Goal: Information Seeking & Learning: Compare options

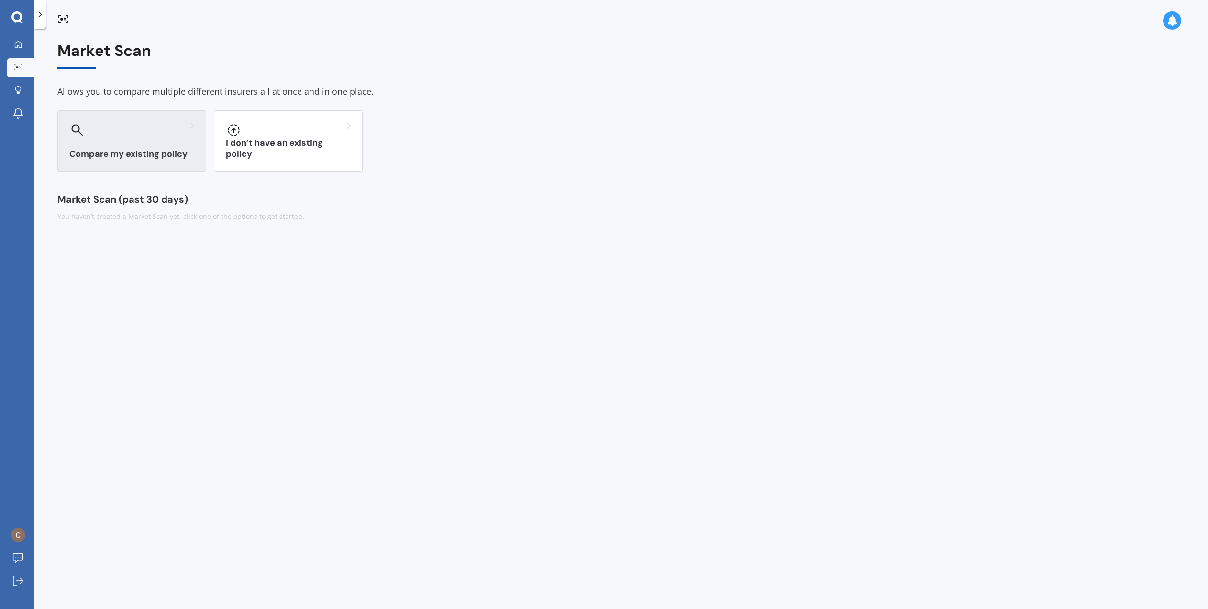
click at [160, 155] on h3 "Compare my existing policy" at bounding box center [131, 154] width 125 height 11
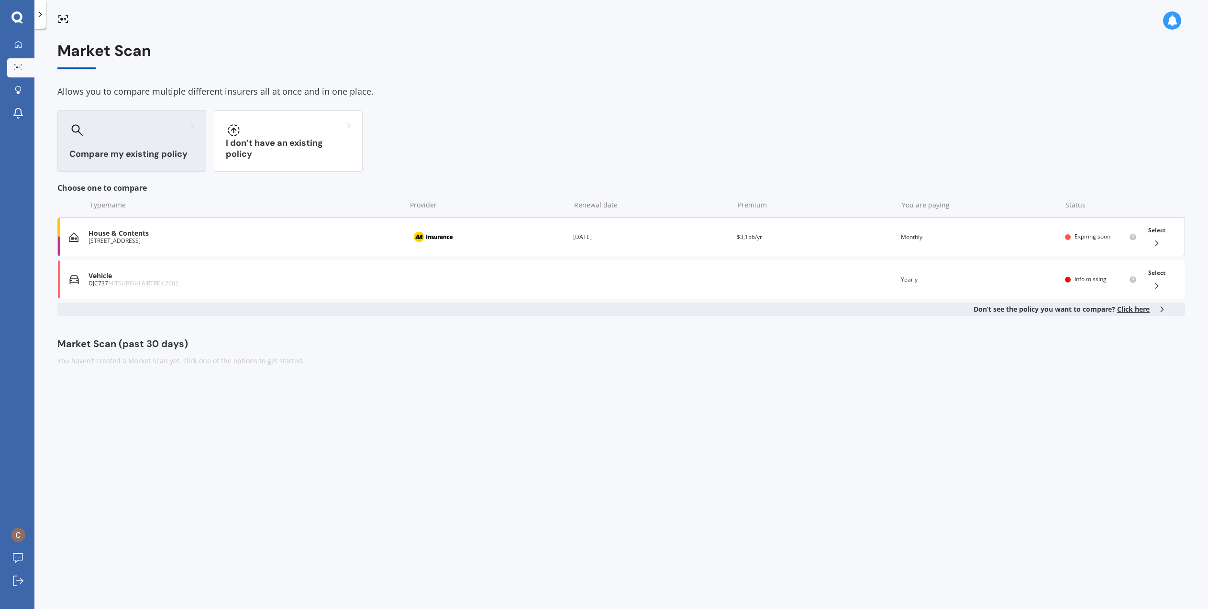
click at [1158, 229] on span "Select" at bounding box center [1156, 230] width 17 height 8
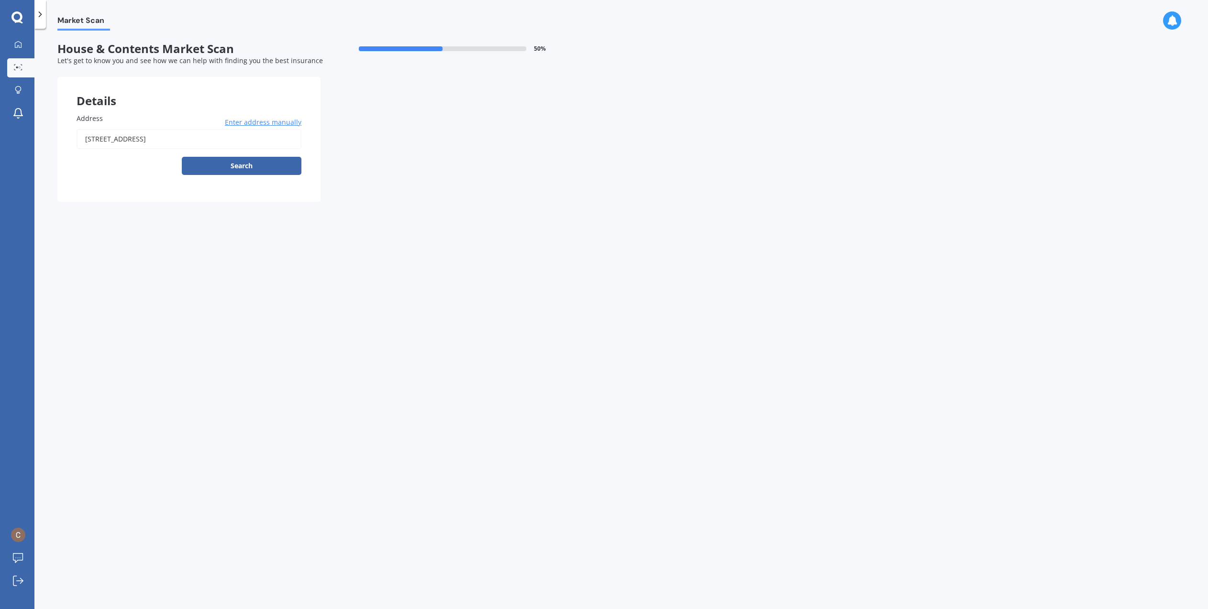
click at [179, 110] on div "Address [STREET_ADDRESS] Enter address manually Search" at bounding box center [188, 148] width 263 height 108
click at [235, 169] on button "Search" at bounding box center [242, 166] width 120 height 18
type input "[STREET_ADDRESS]"
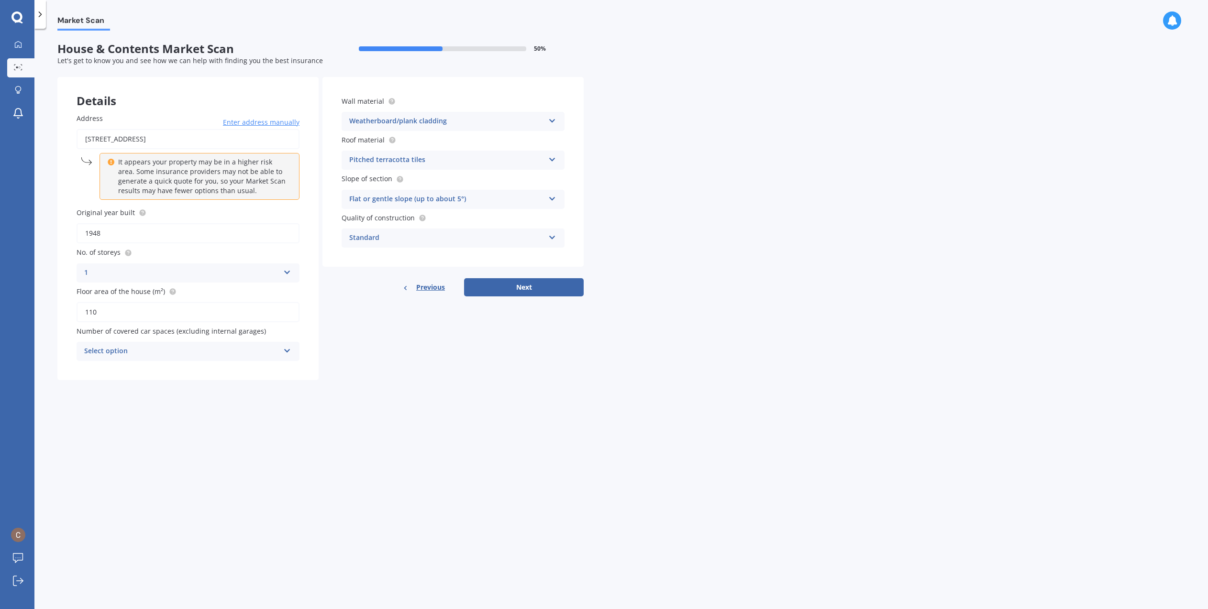
click at [345, 306] on div "Details Address [STREET_ADDRESS] Enter address manually It appears your propert…" at bounding box center [320, 228] width 526 height 303
click at [553, 159] on icon at bounding box center [552, 158] width 8 height 7
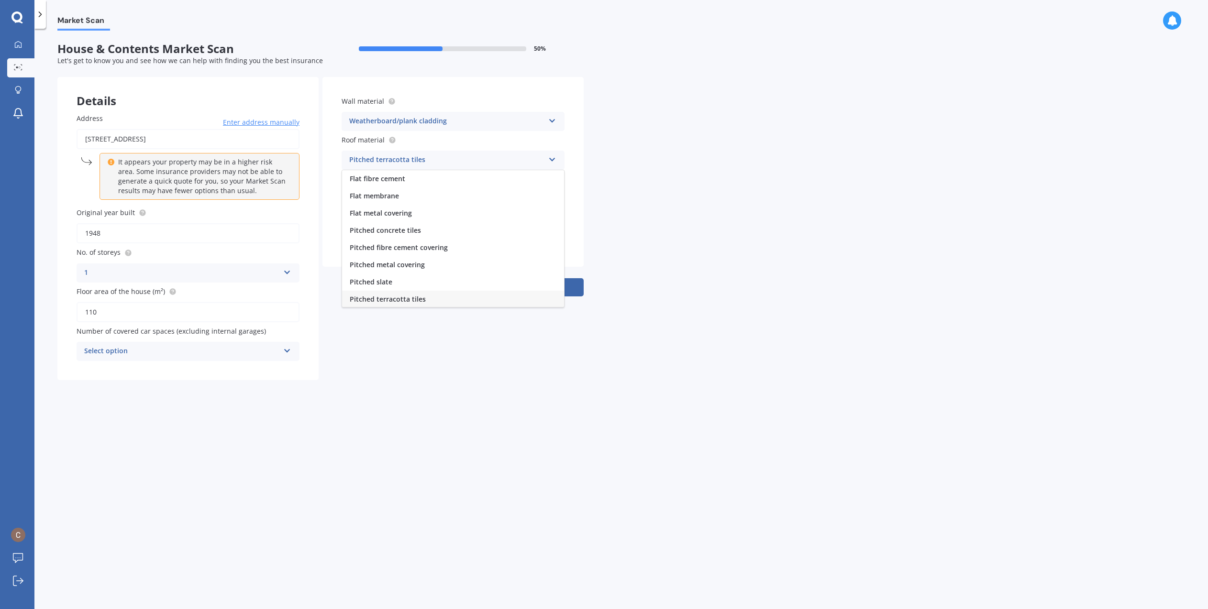
scroll to position [1, 0]
click at [449, 229] on div "Pitched concrete tiles" at bounding box center [453, 229] width 222 height 17
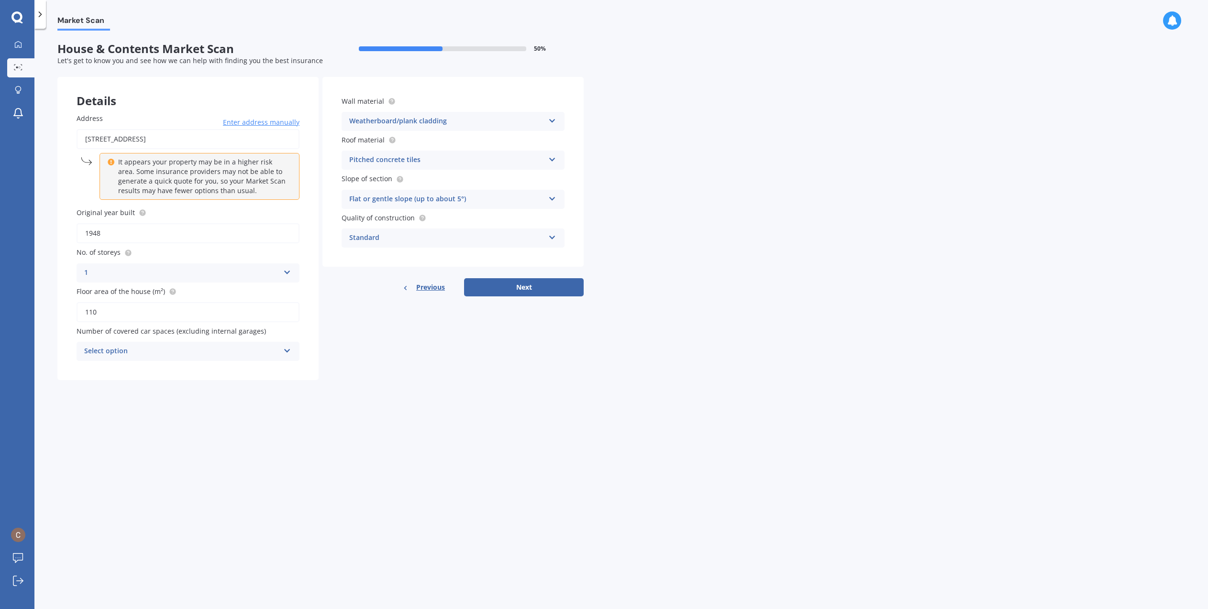
click at [448, 200] on div "Flat or gentle slope (up to about 5°)" at bounding box center [446, 199] width 195 height 11
click at [441, 238] on div "Standard" at bounding box center [446, 237] width 195 height 11
click at [234, 351] on div "Select option" at bounding box center [181, 351] width 195 height 11
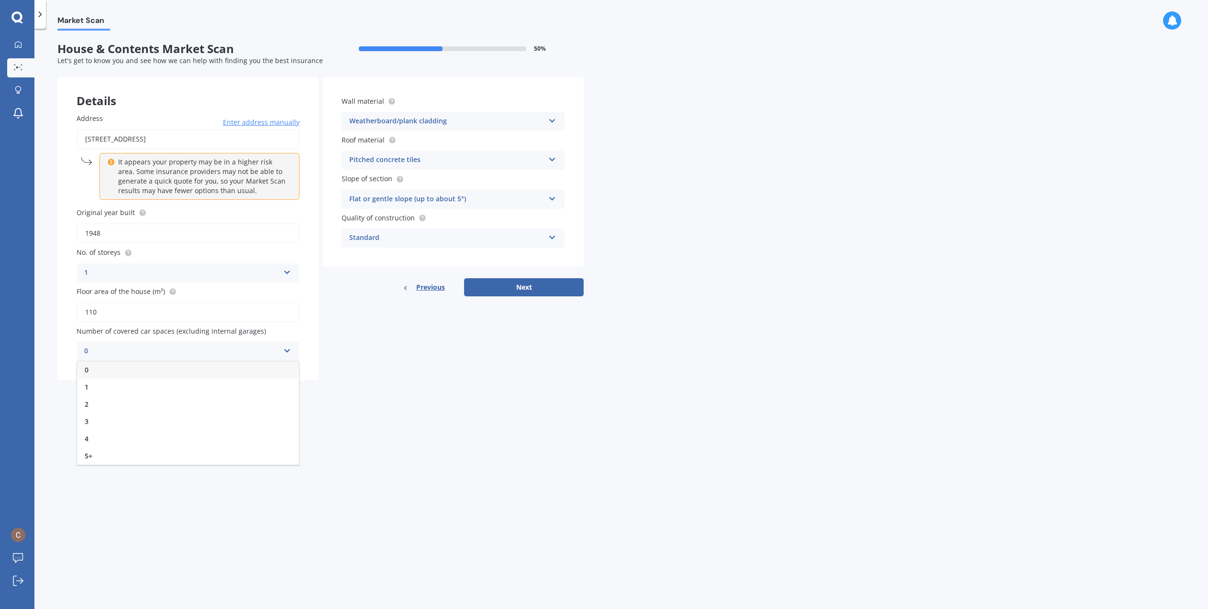
click at [235, 368] on div "0" at bounding box center [188, 370] width 222 height 17
click at [532, 289] on button "Next" at bounding box center [524, 287] width 120 height 18
select select "06"
select select "12"
select select "1956"
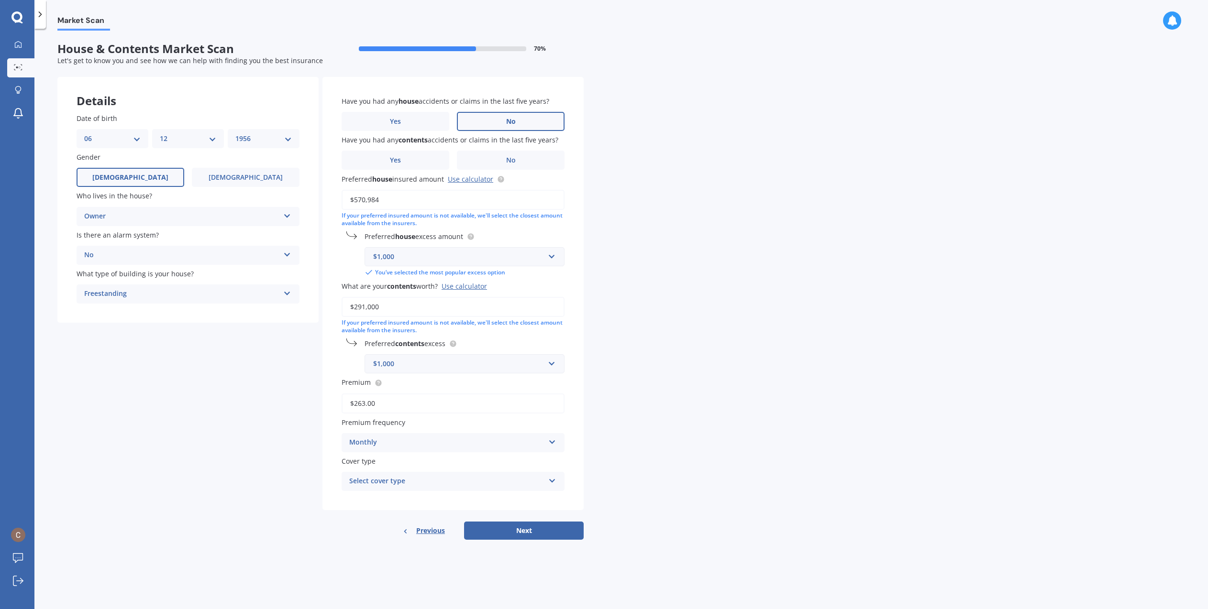
click at [511, 122] on span "No" at bounding box center [511, 122] width 10 height 8
click at [0, 0] on input "No" at bounding box center [0, 0] width 0 height 0
click at [512, 161] on span "No" at bounding box center [511, 160] width 10 height 8
click at [0, 0] on input "No" at bounding box center [0, 0] width 0 height 0
click at [387, 481] on div "Select cover type" at bounding box center [446, 481] width 195 height 11
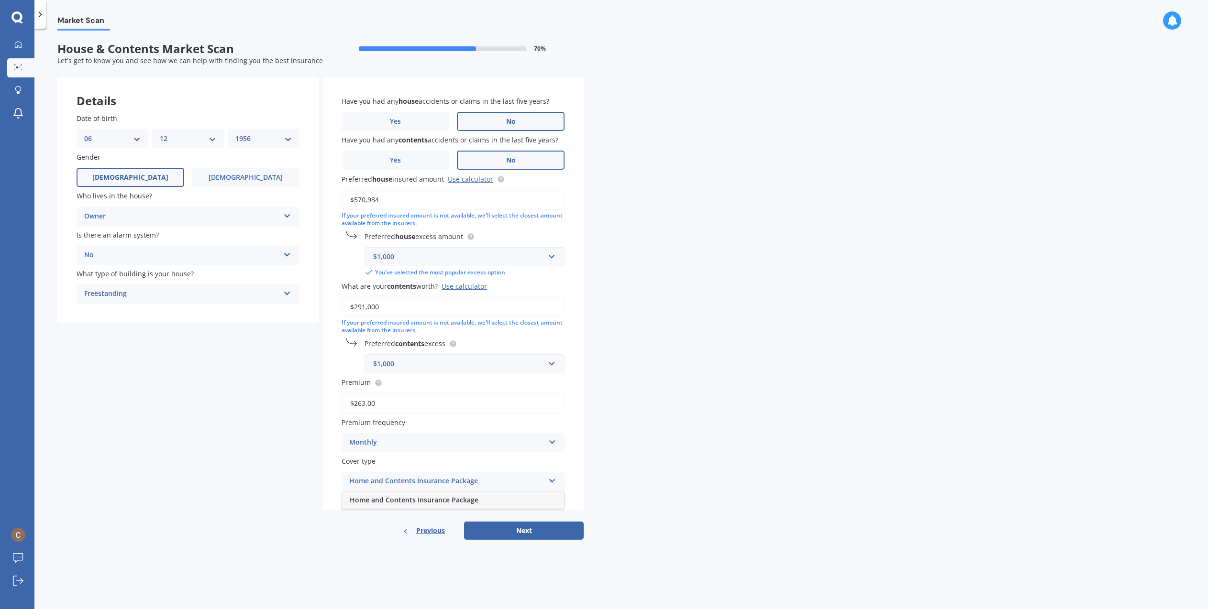
click at [397, 482] on div "Home and Contents Insurance Package" at bounding box center [446, 481] width 195 height 11
click at [423, 483] on div "Select cover type" at bounding box center [448, 481] width 190 height 11
click at [423, 498] on span "Home and Contents Insurance Package" at bounding box center [414, 499] width 129 height 9
click at [514, 527] on button "Next" at bounding box center [524, 531] width 120 height 18
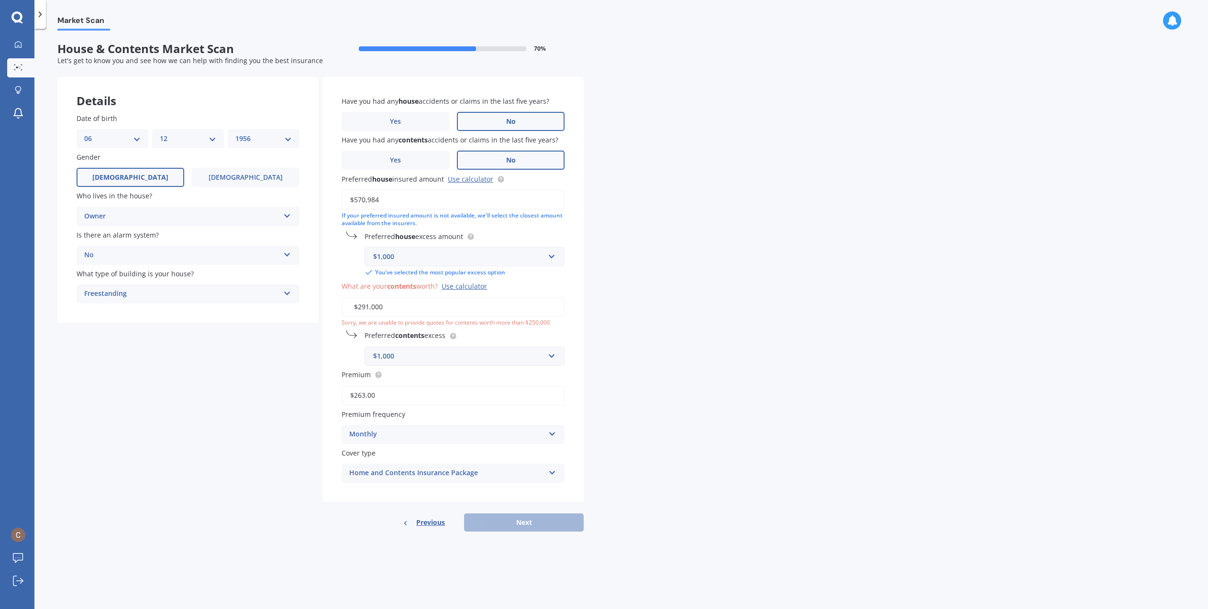
drag, startPoint x: 363, startPoint y: 307, endPoint x: 368, endPoint y: 307, distance: 5.3
click at [368, 307] on input "$291,000" at bounding box center [453, 307] width 223 height 20
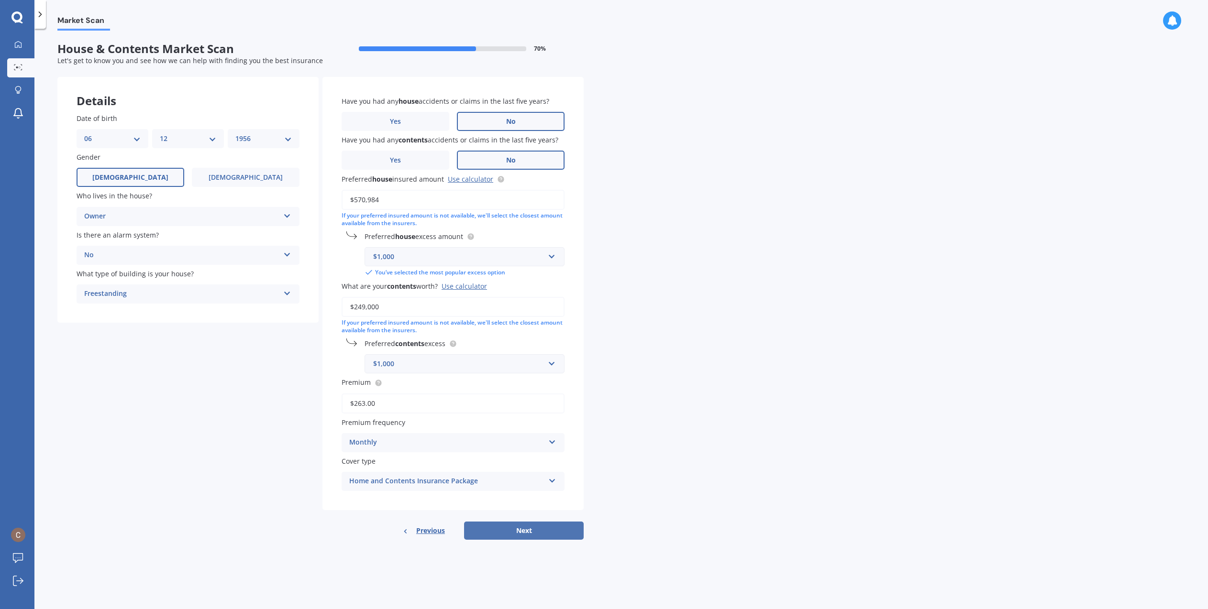
type input "$249,000"
click at [517, 531] on button "Next" at bounding box center [524, 531] width 120 height 18
select select "06"
select select "12"
select select "1956"
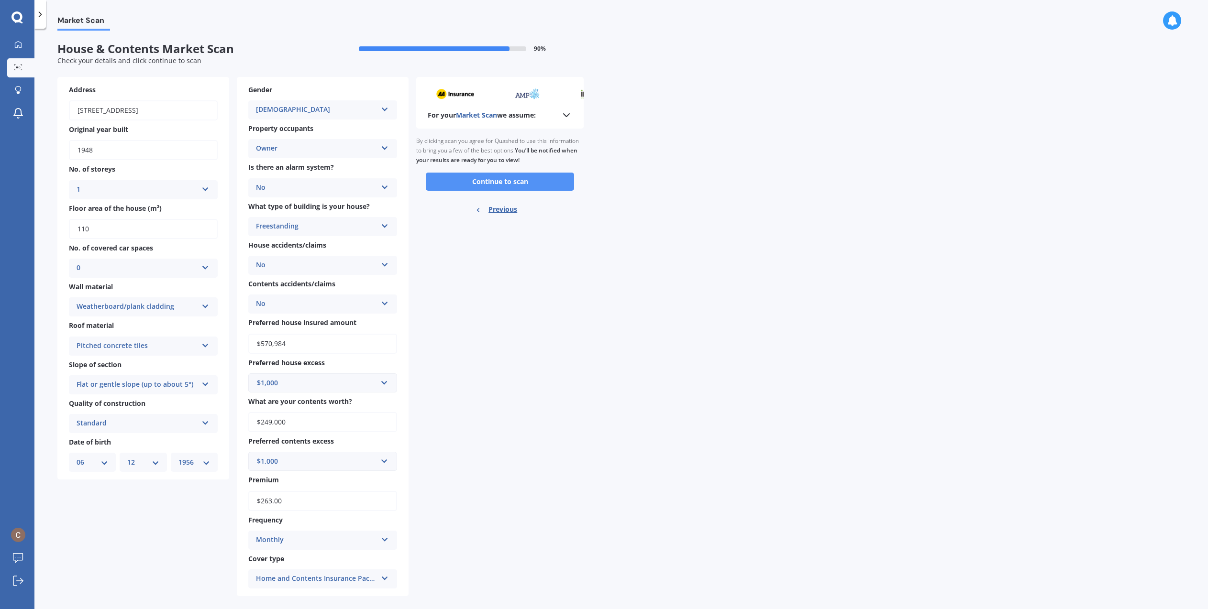
click at [499, 179] on button "Continue to scan" at bounding box center [500, 182] width 148 height 18
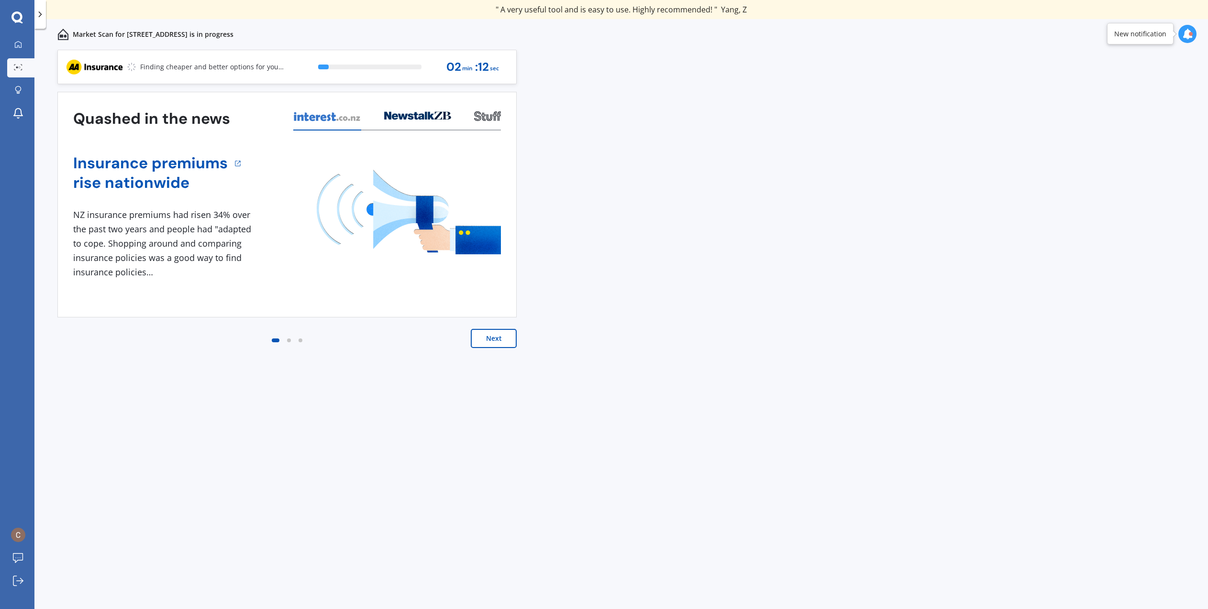
click at [816, 164] on div "Previous 80,000+ Kiwis have signed up to shop and save on insurance with us " H…" at bounding box center [620, 340] width 1173 height 581
